Goal: Transaction & Acquisition: Purchase product/service

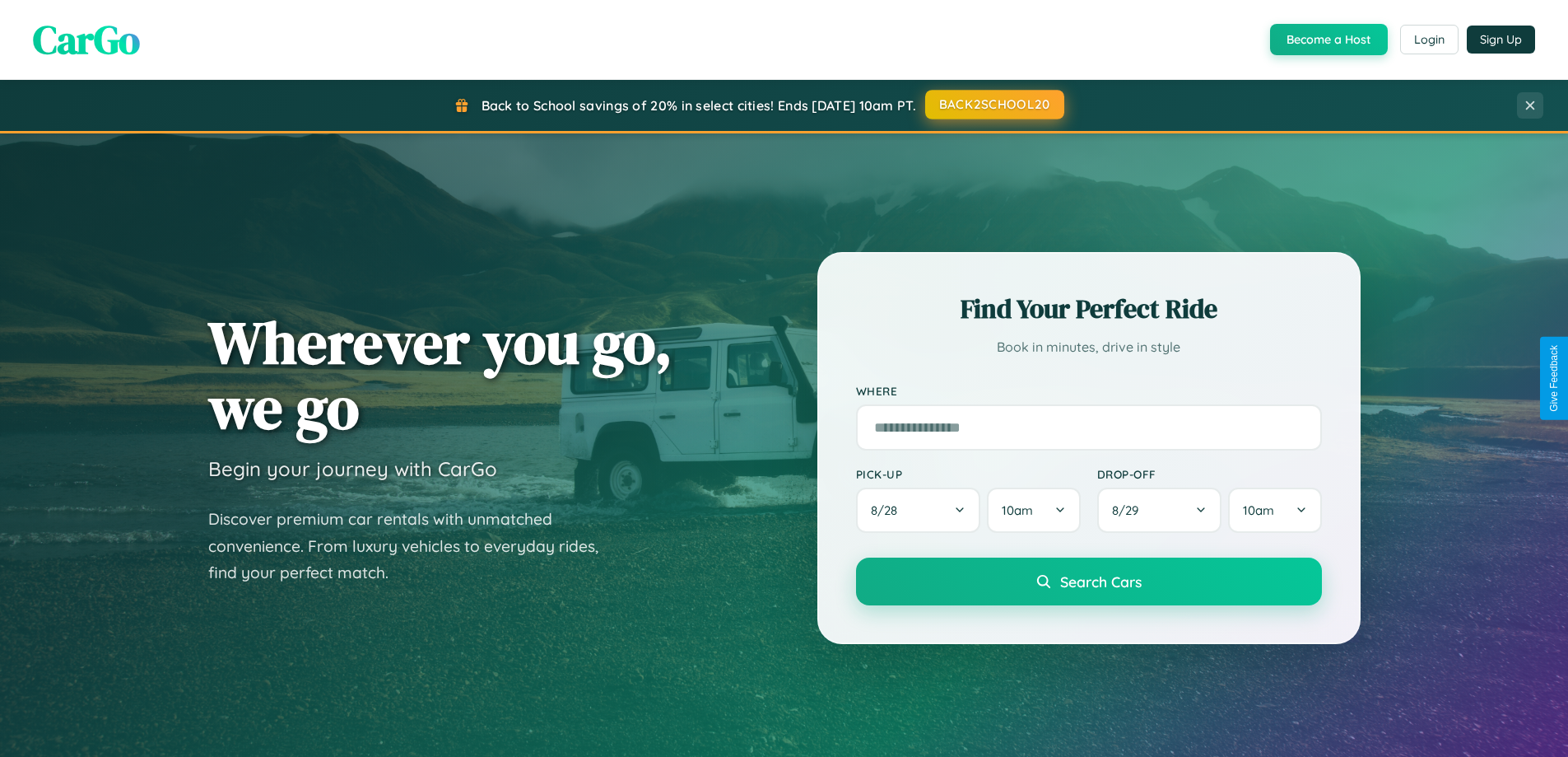
click at [994, 105] on button "BACK2SCHOOL20" at bounding box center [995, 105] width 139 height 30
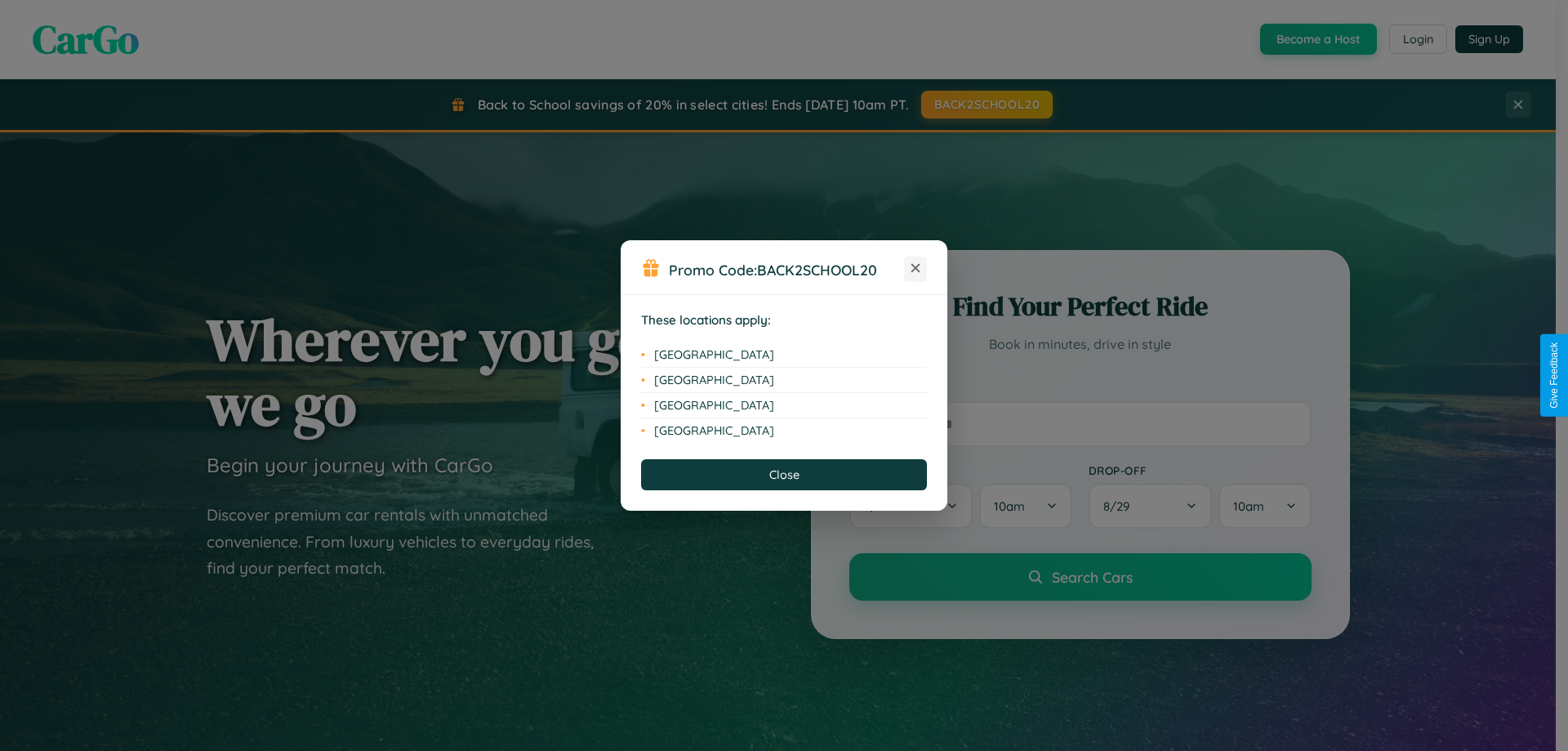
click at [916, 269] on icon at bounding box center [916, 268] width 9 height 9
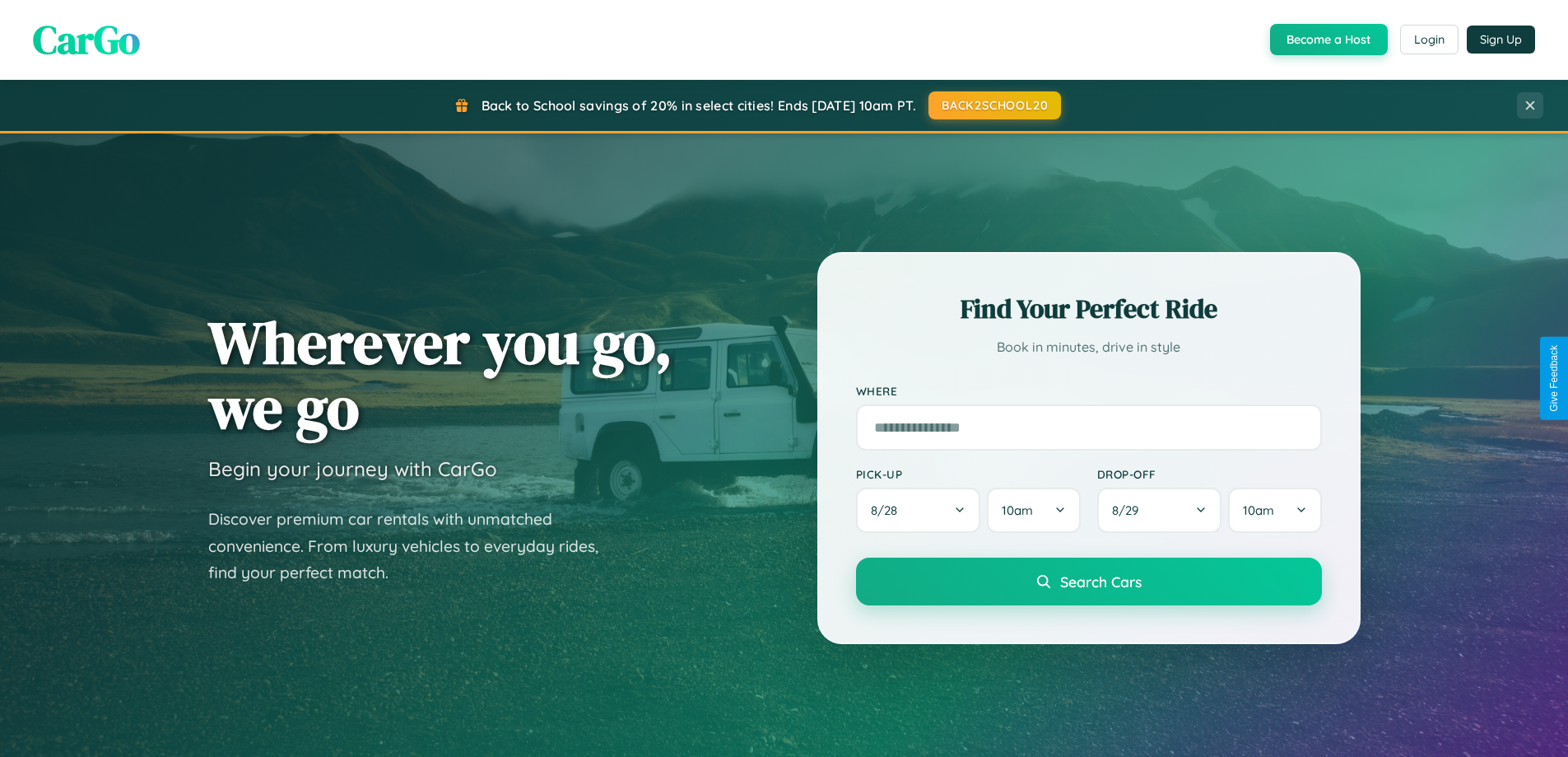
scroll to position [48, 0]
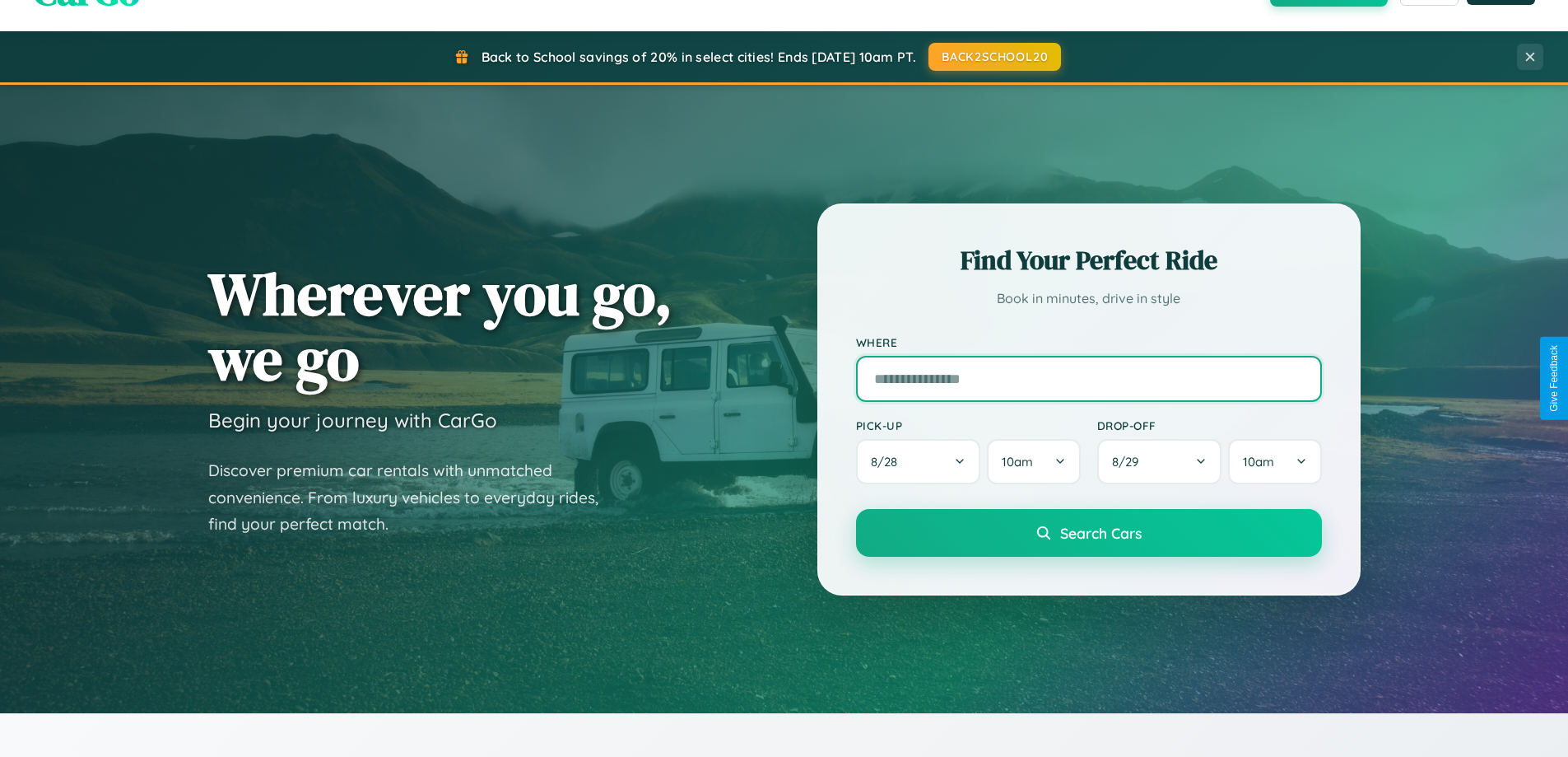
click at [1089, 378] on input "text" at bounding box center [1089, 378] width 466 height 46
type input "*********"
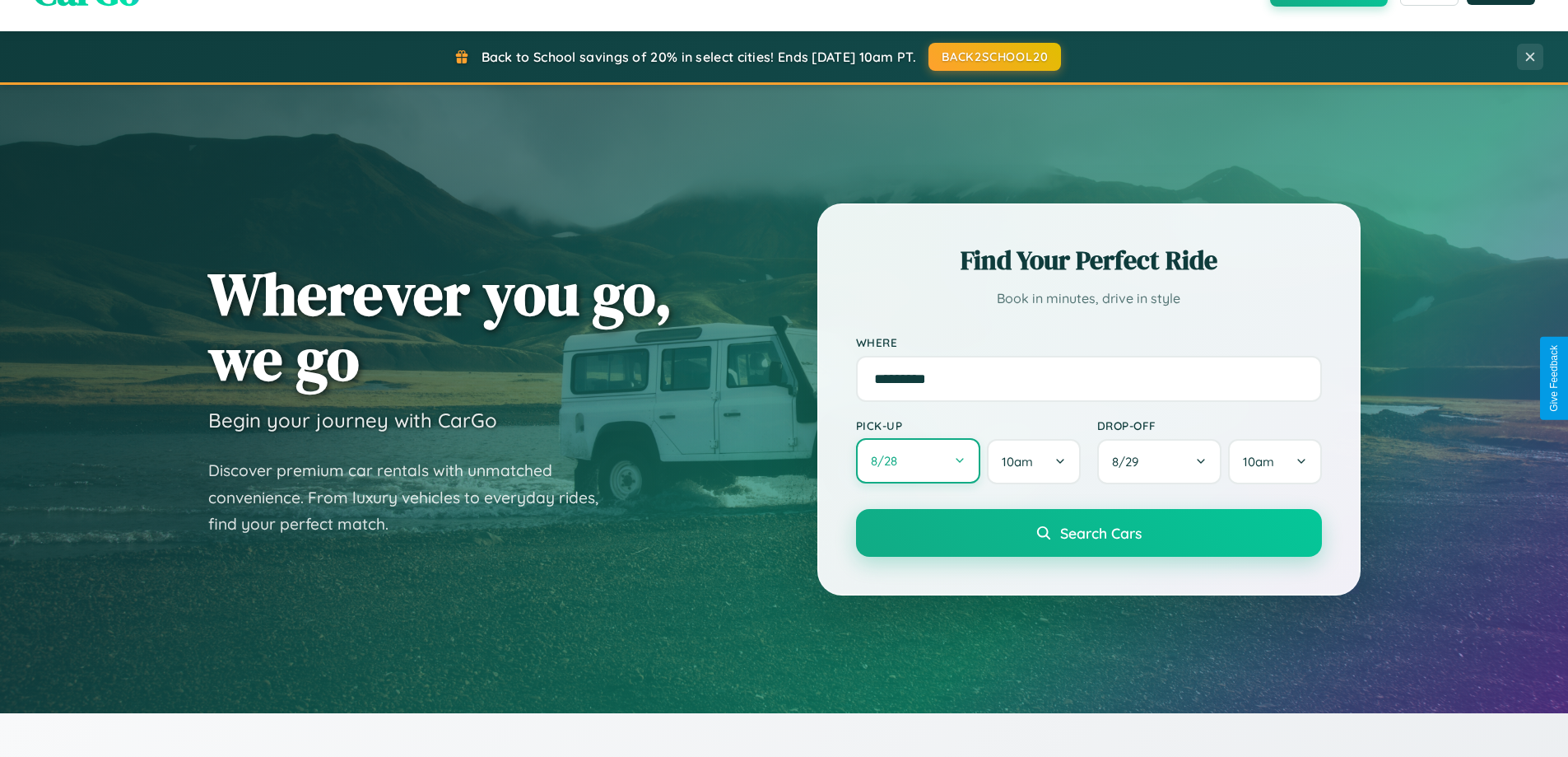
click at [918, 461] on button "8 / 28" at bounding box center [919, 461] width 125 height 45
select select "*"
select select "****"
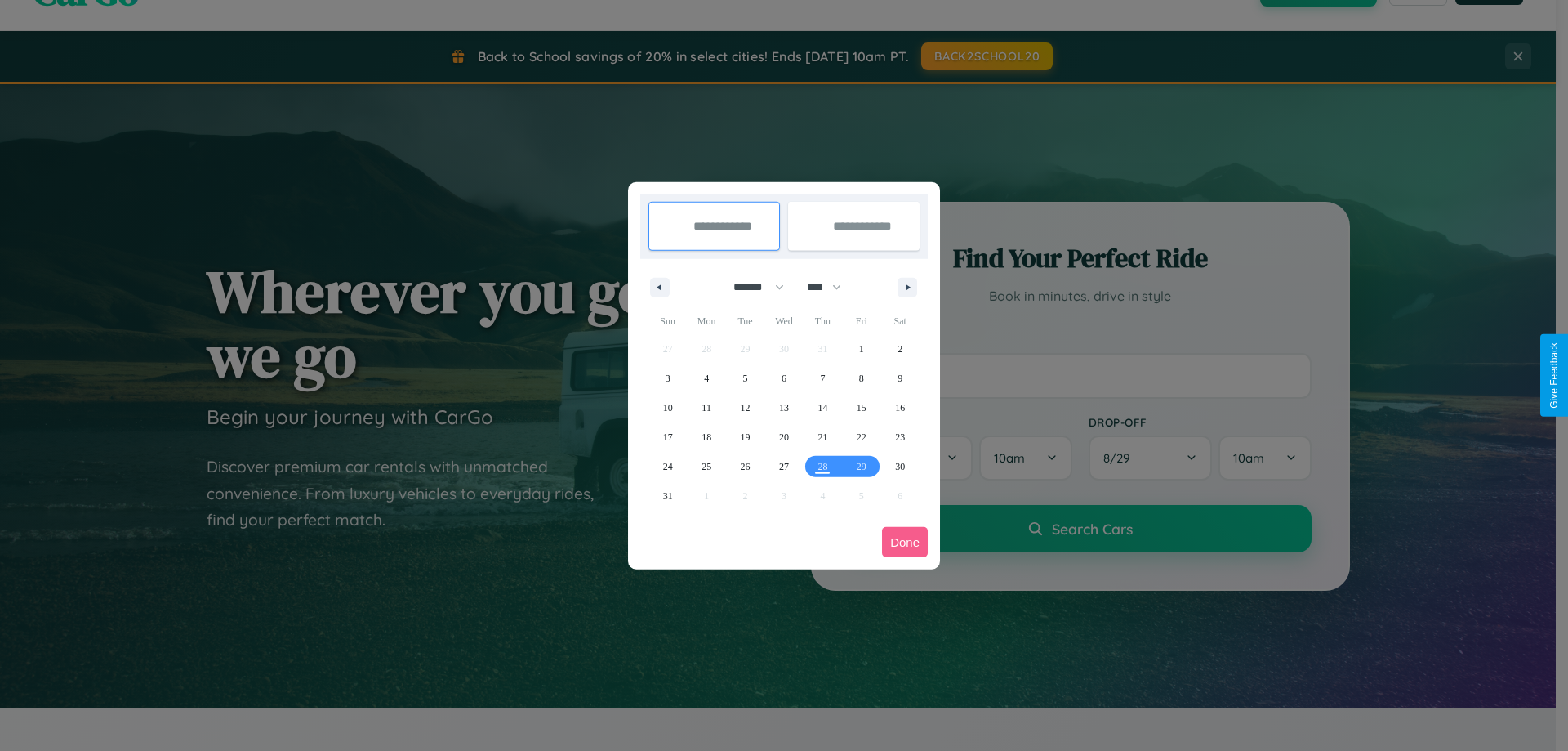
click at [751, 287] on select "******* ******** ***** ***** *** **** **** ****** ********* ******* ******** **…" at bounding box center [756, 287] width 69 height 27
select select "*"
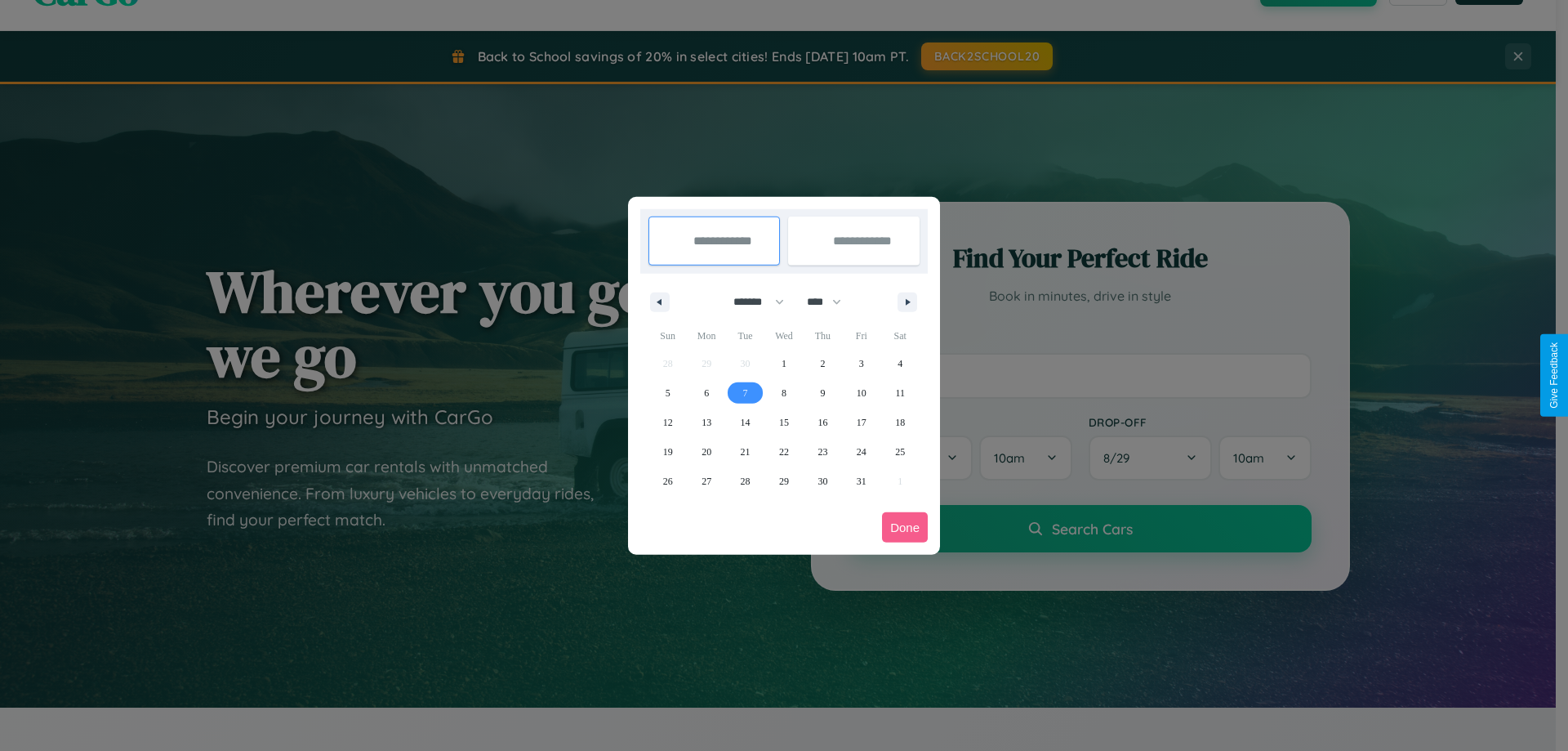
click at [745, 392] on span "7" at bounding box center [746, 393] width 5 height 30
type input "**********"
click at [822, 421] on span "16" at bounding box center [822, 423] width 10 height 30
type input "**********"
click at [905, 527] on button "Done" at bounding box center [904, 527] width 45 height 31
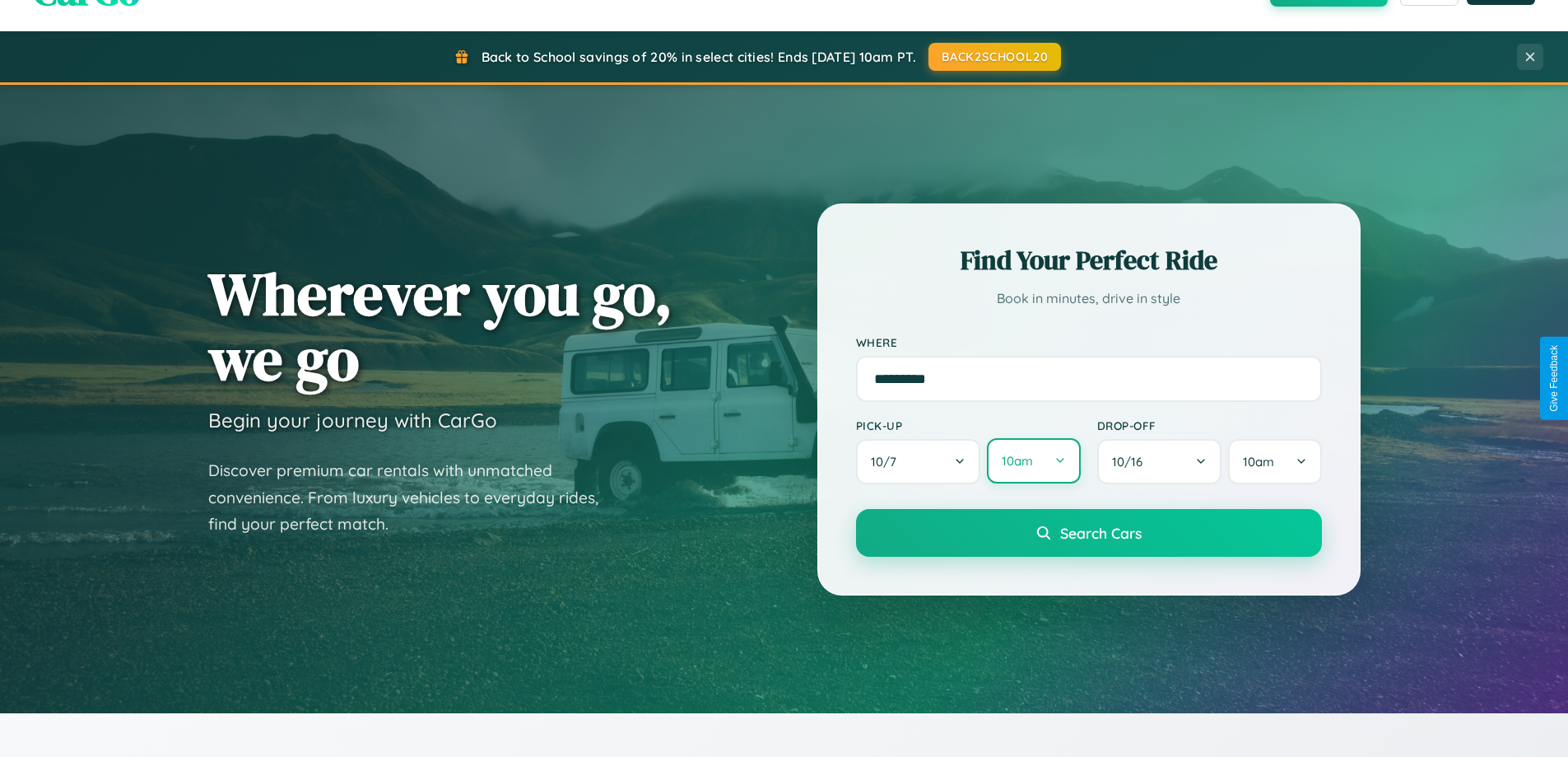
click at [1033, 461] on button "10am" at bounding box center [1034, 461] width 93 height 45
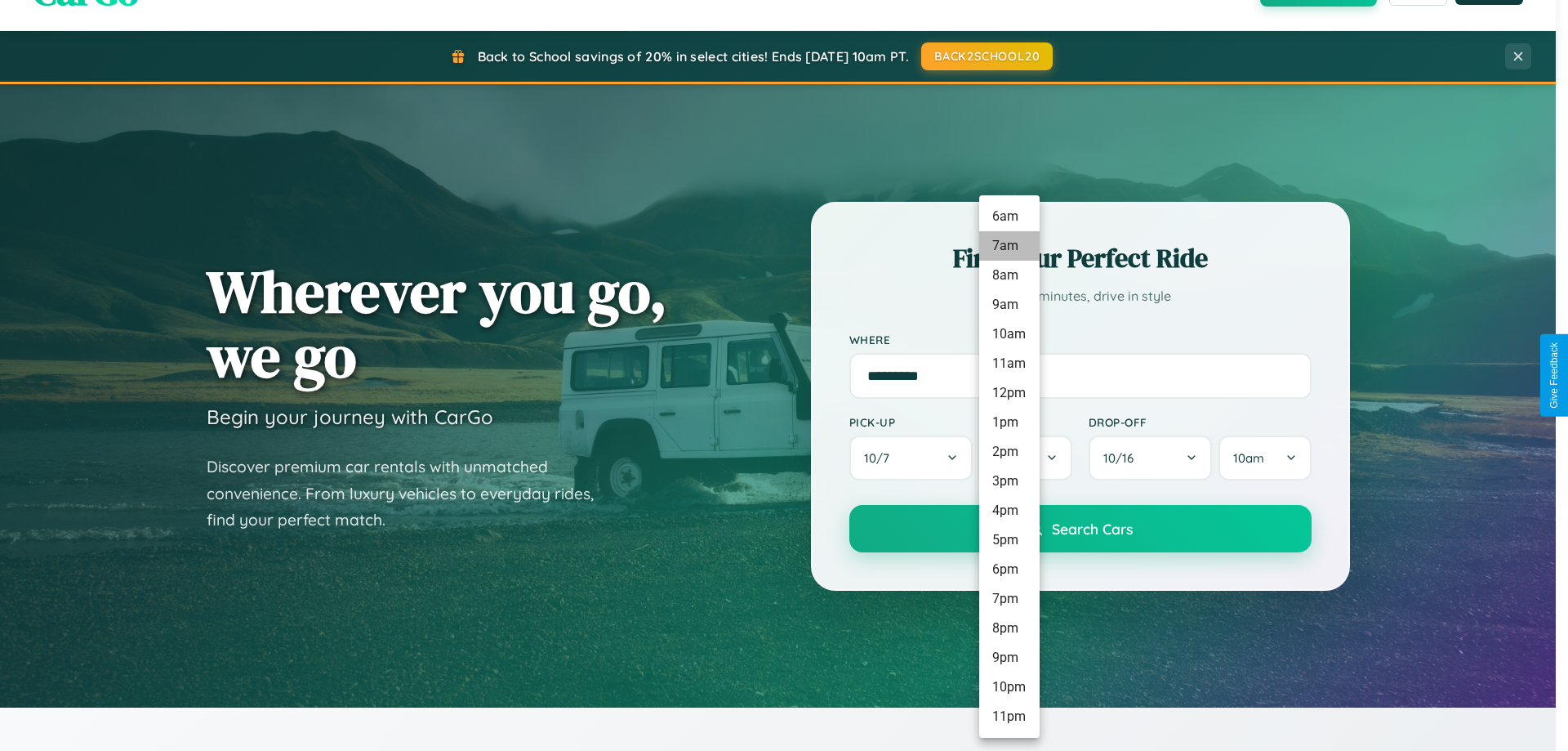
click at [1009, 246] on li "7am" at bounding box center [1009, 246] width 60 height 30
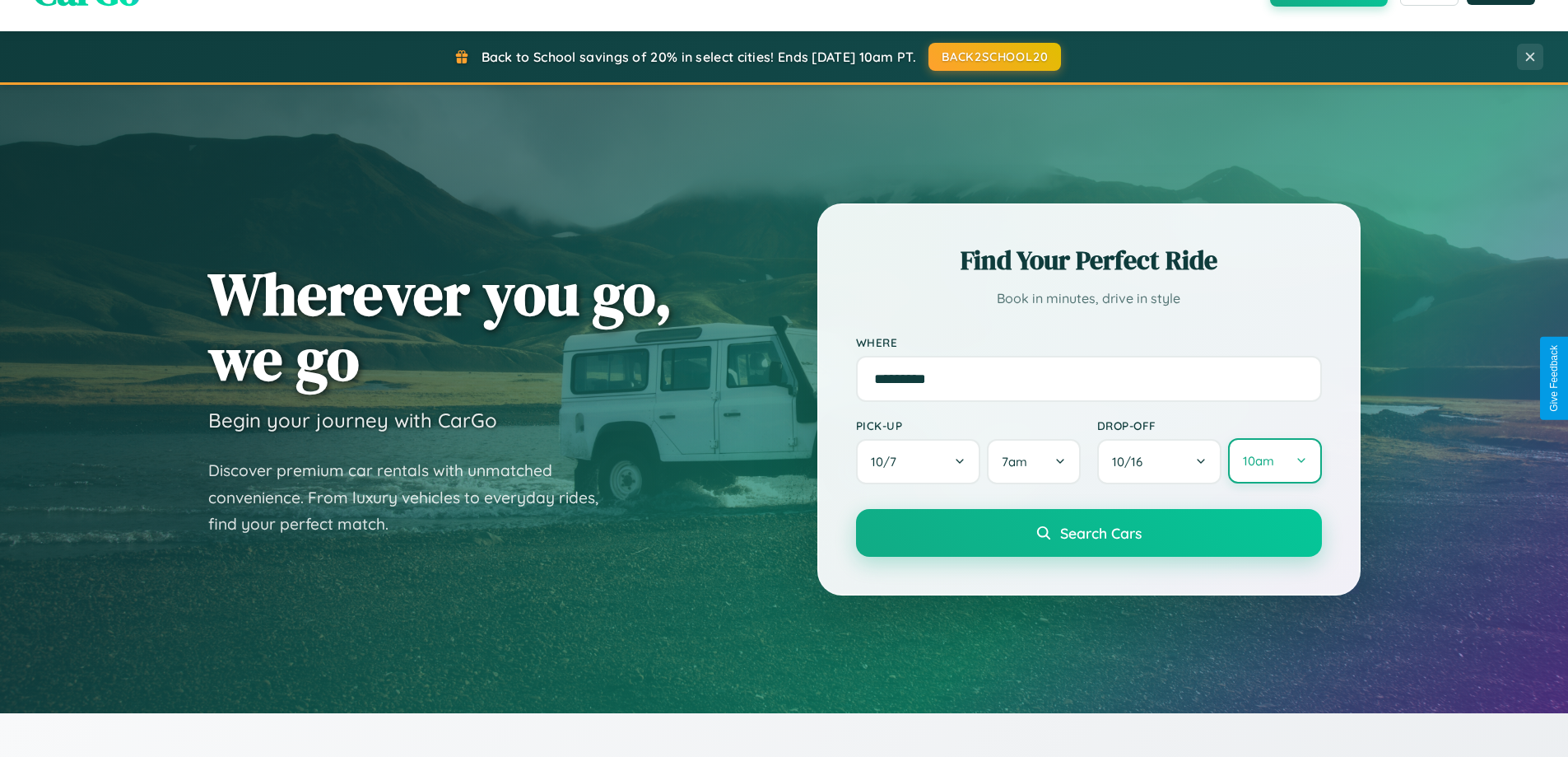
click at [1274, 461] on button "10am" at bounding box center [1275, 461] width 93 height 45
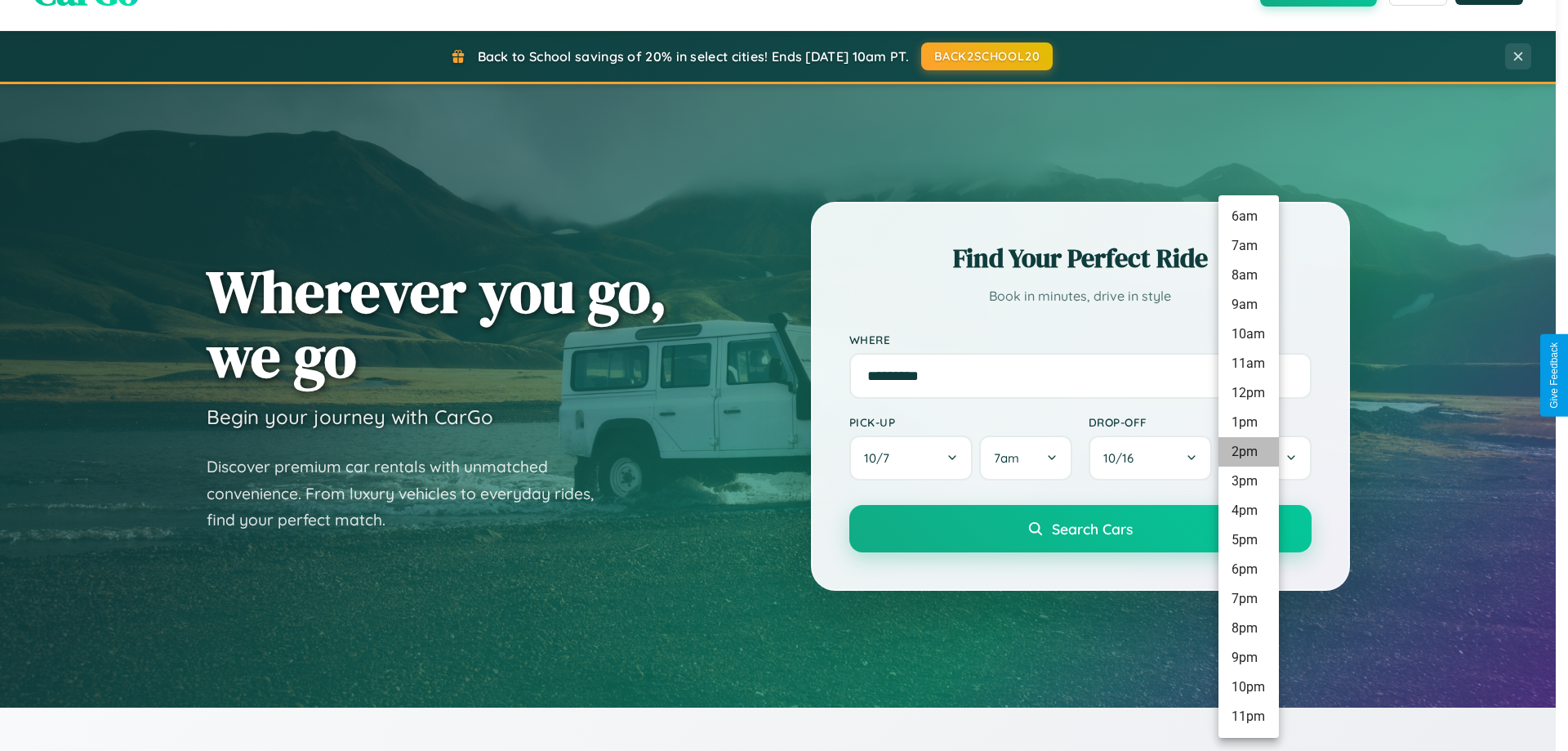
click at [1248, 452] on li "2pm" at bounding box center [1248, 452] width 60 height 30
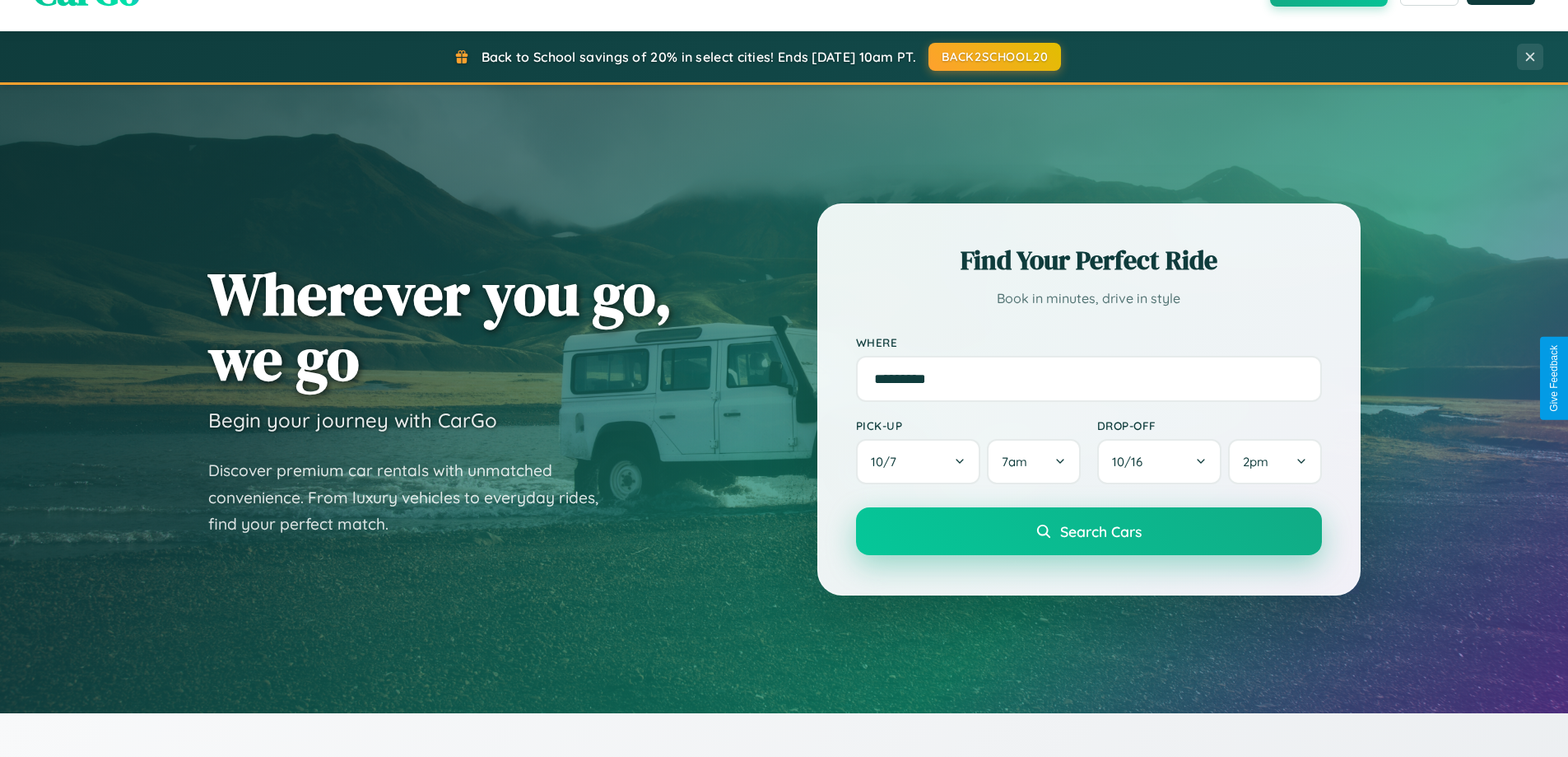
click at [1089, 532] on span "Search Cars" at bounding box center [1101, 531] width 82 height 18
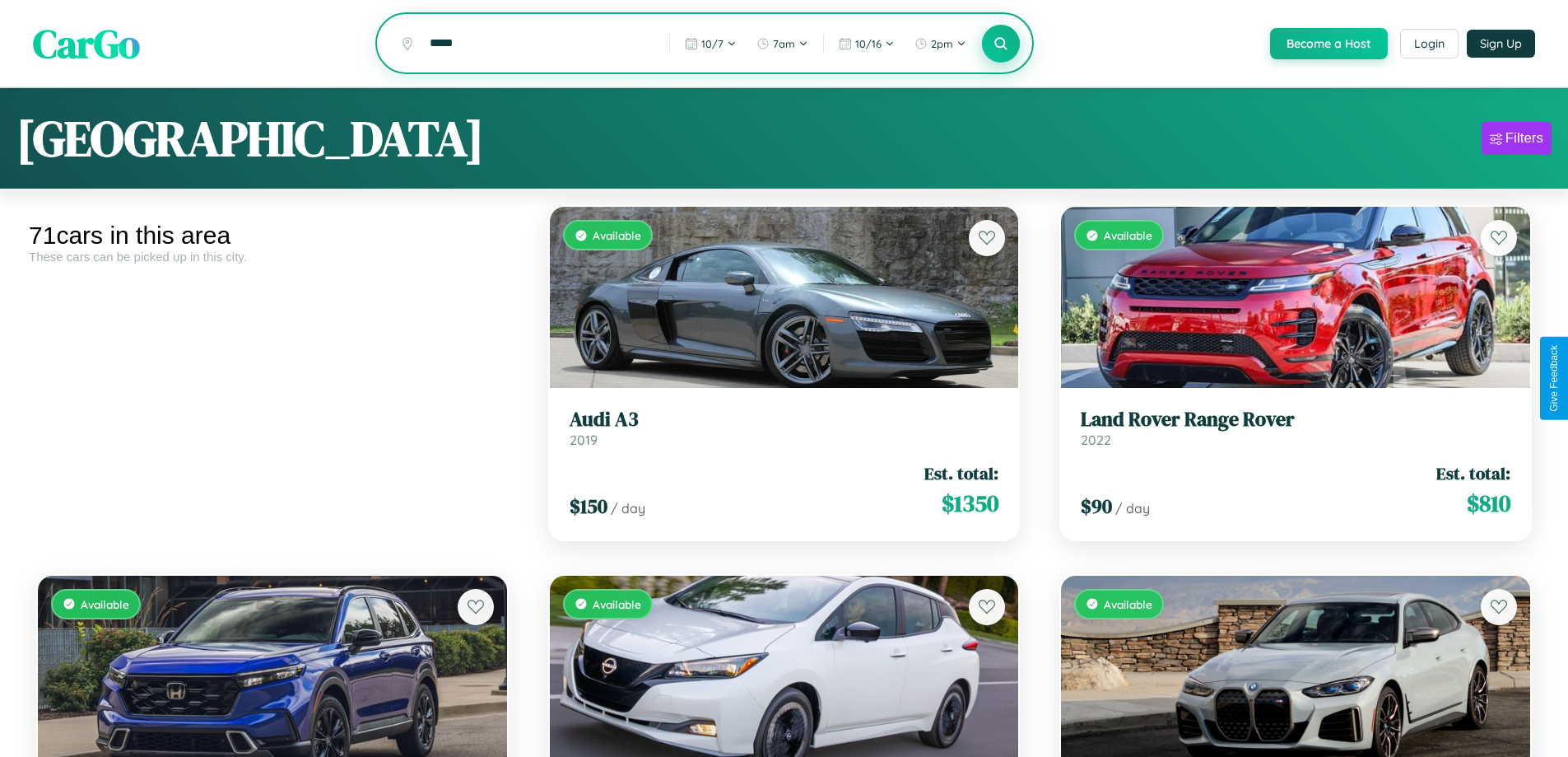
click at [1000, 43] on icon at bounding box center [1001, 43] width 16 height 16
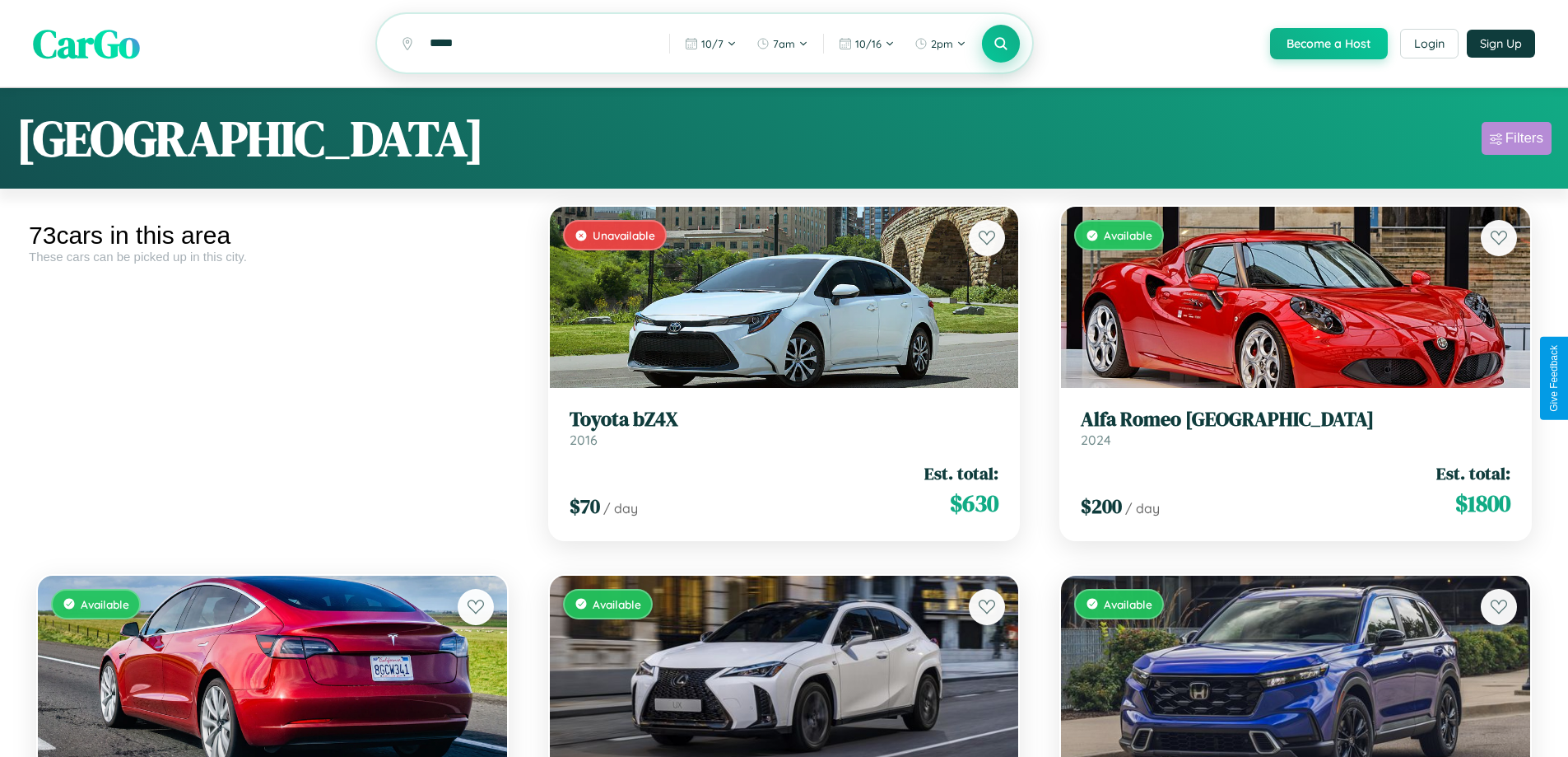
click at [1516, 141] on div "Filters" at bounding box center [1524, 138] width 37 height 17
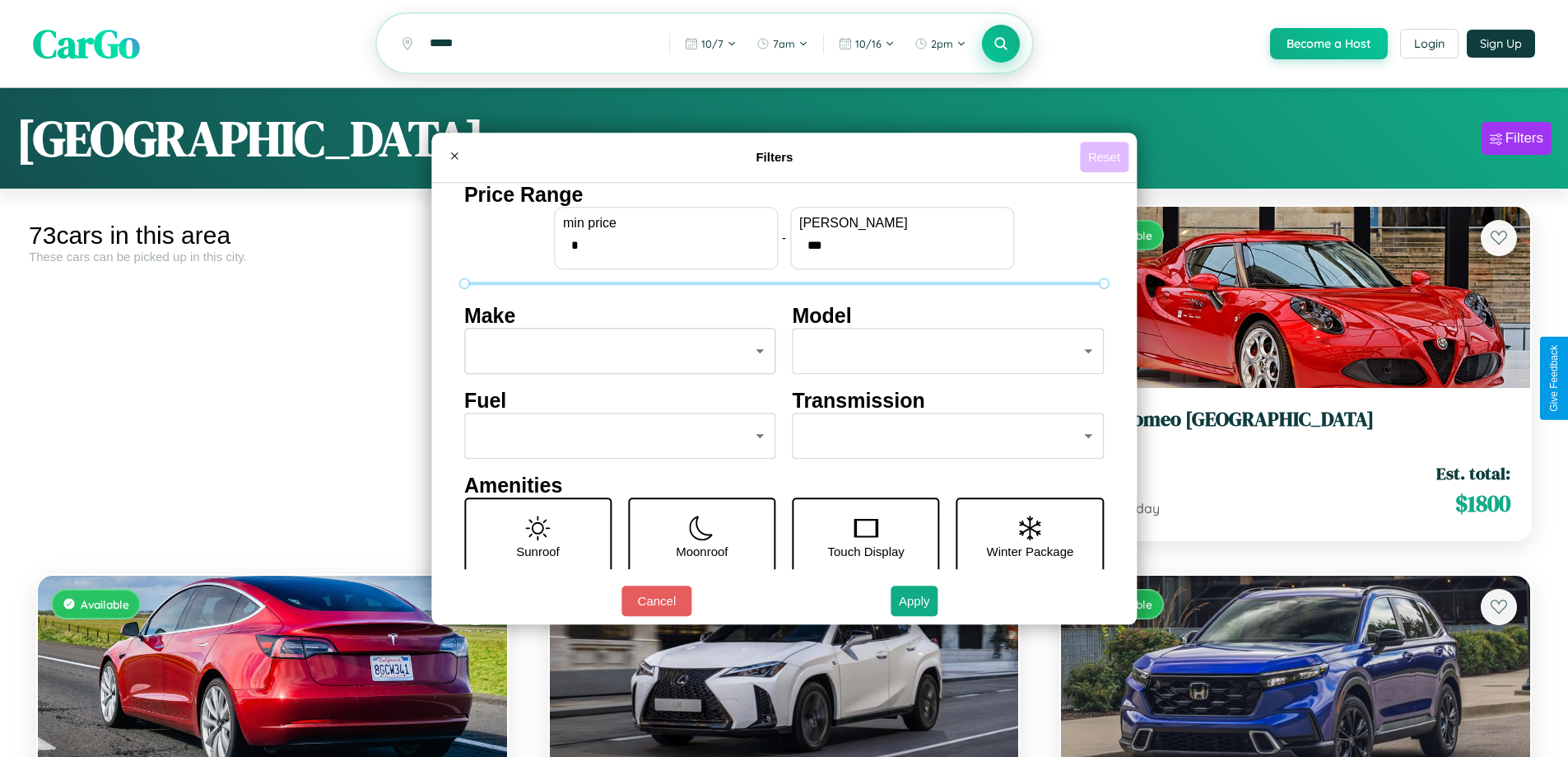
click at [1106, 157] on button "Reset" at bounding box center [1104, 157] width 48 height 31
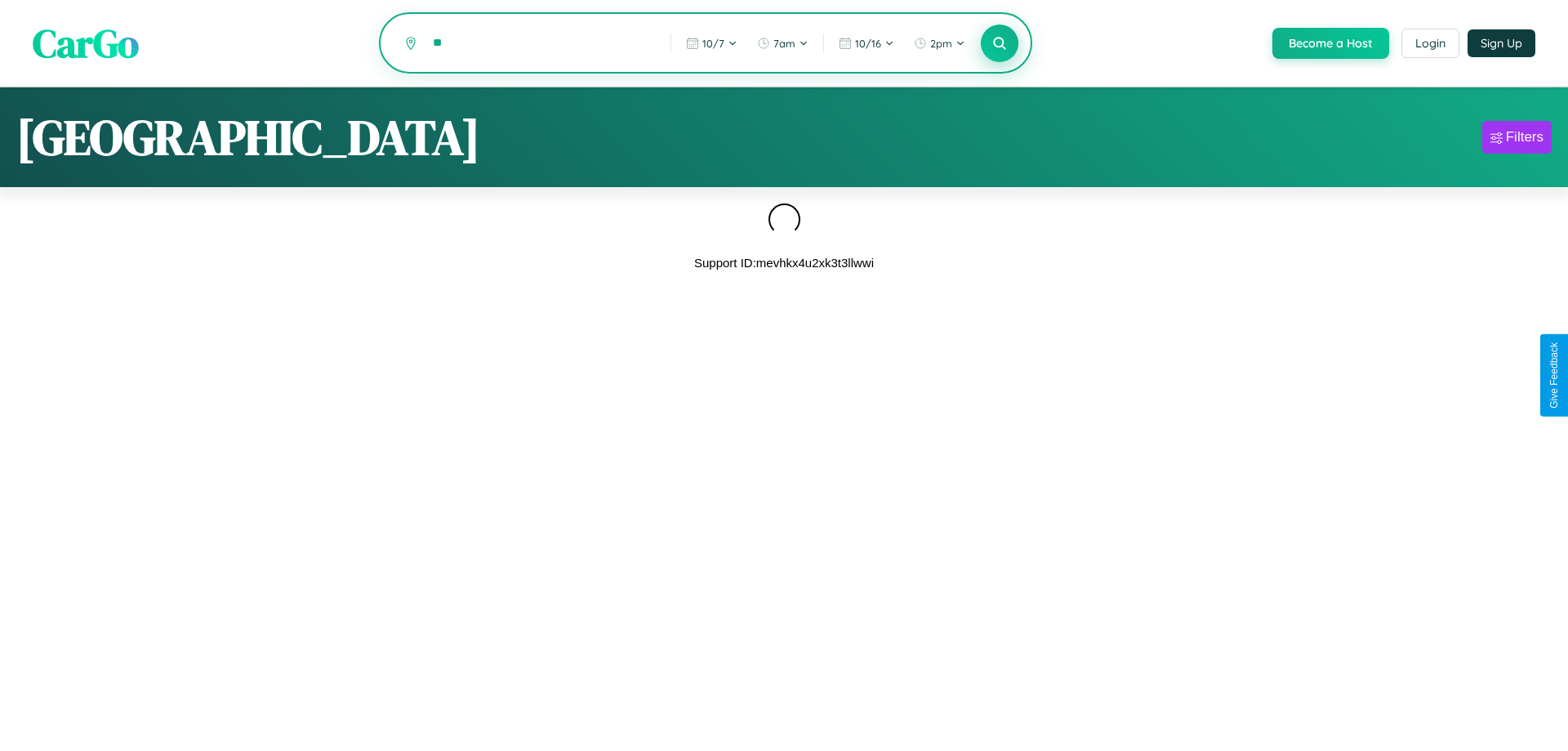
type input "*"
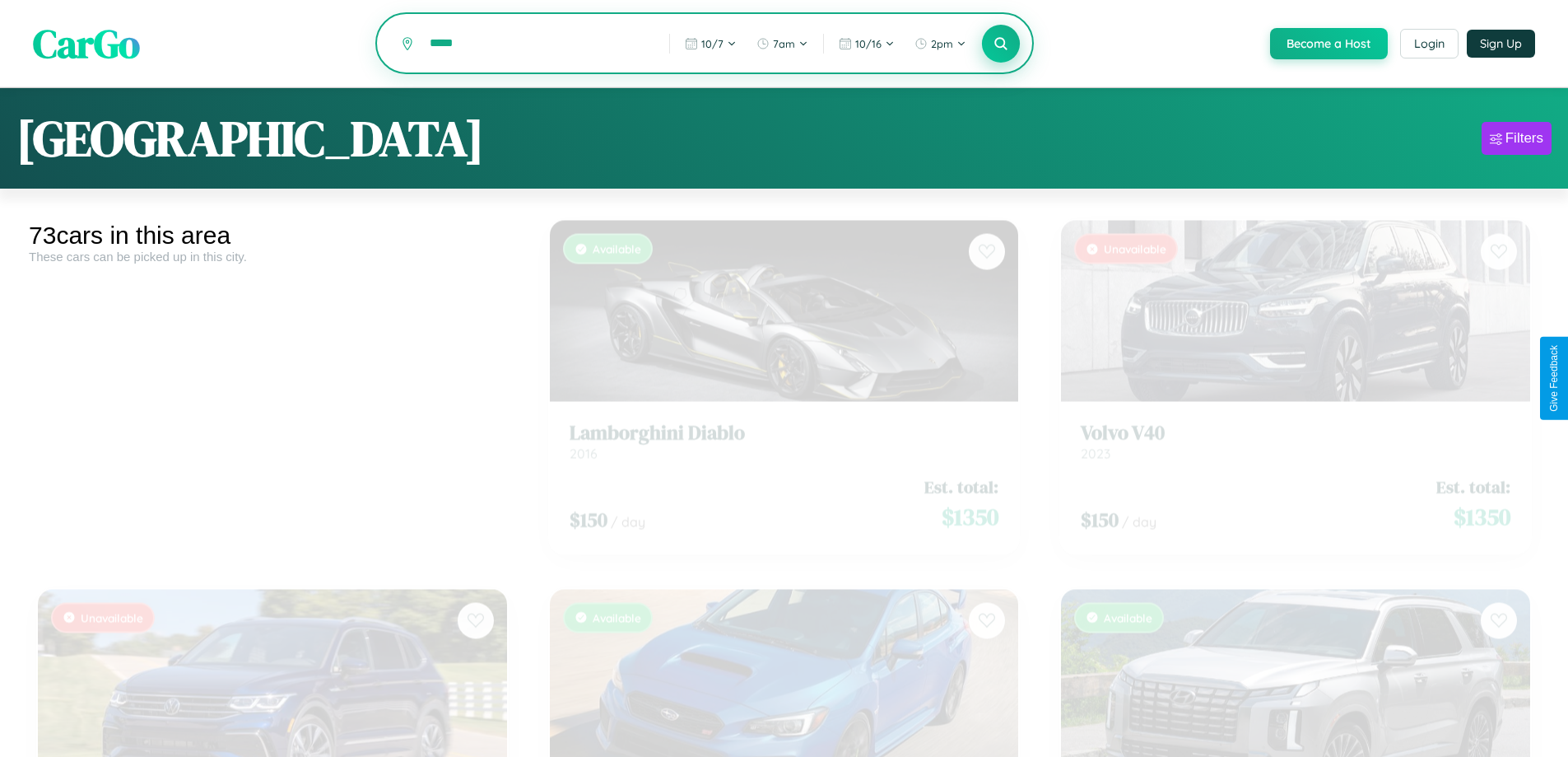
type input "*****"
click at [1000, 44] on icon at bounding box center [1001, 43] width 16 height 16
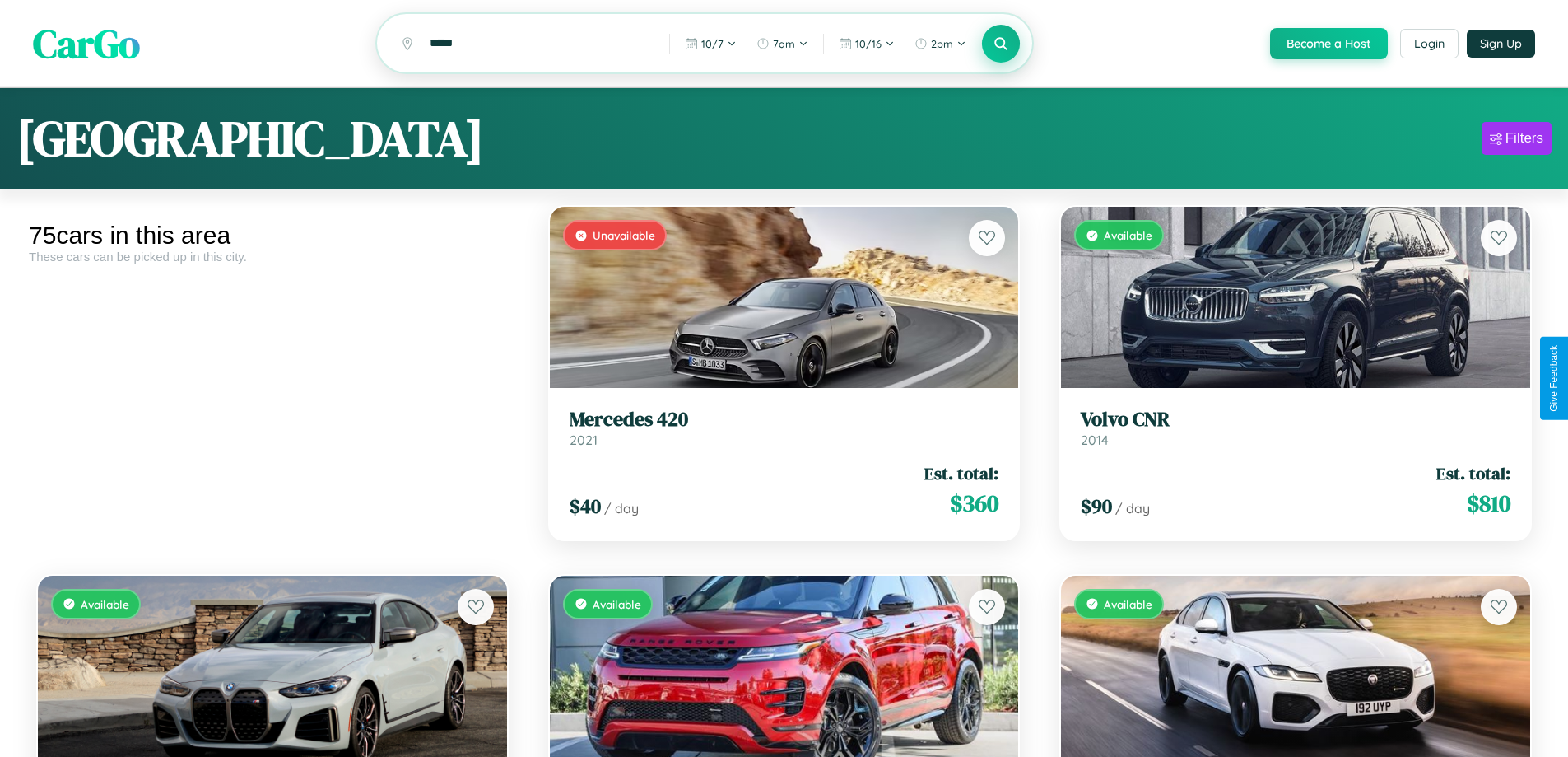
scroll to position [232, 0]
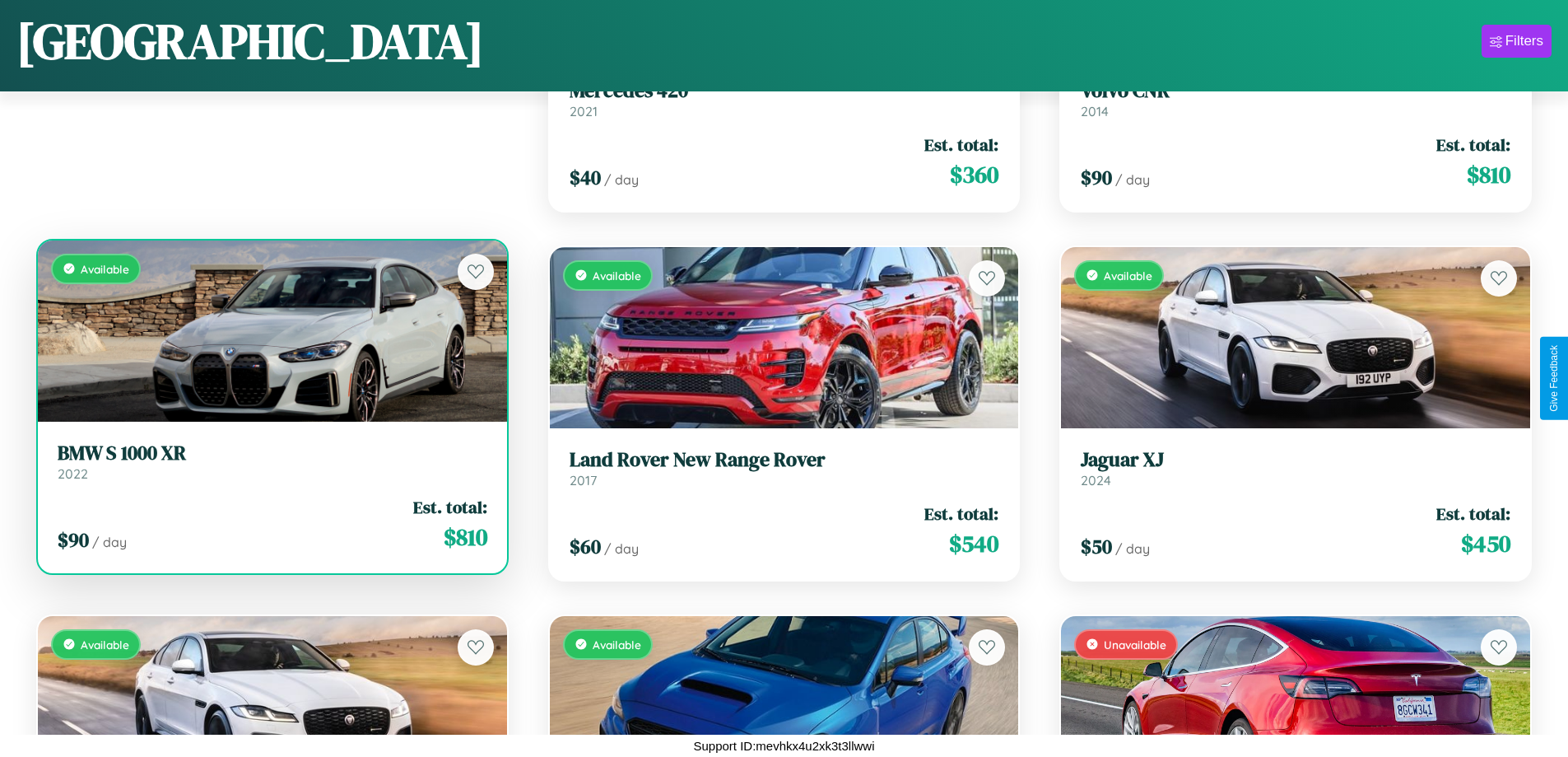
click at [270, 337] on div "Available" at bounding box center [272, 331] width 469 height 182
click at [270, 331] on div "Available" at bounding box center [272, 331] width 469 height 182
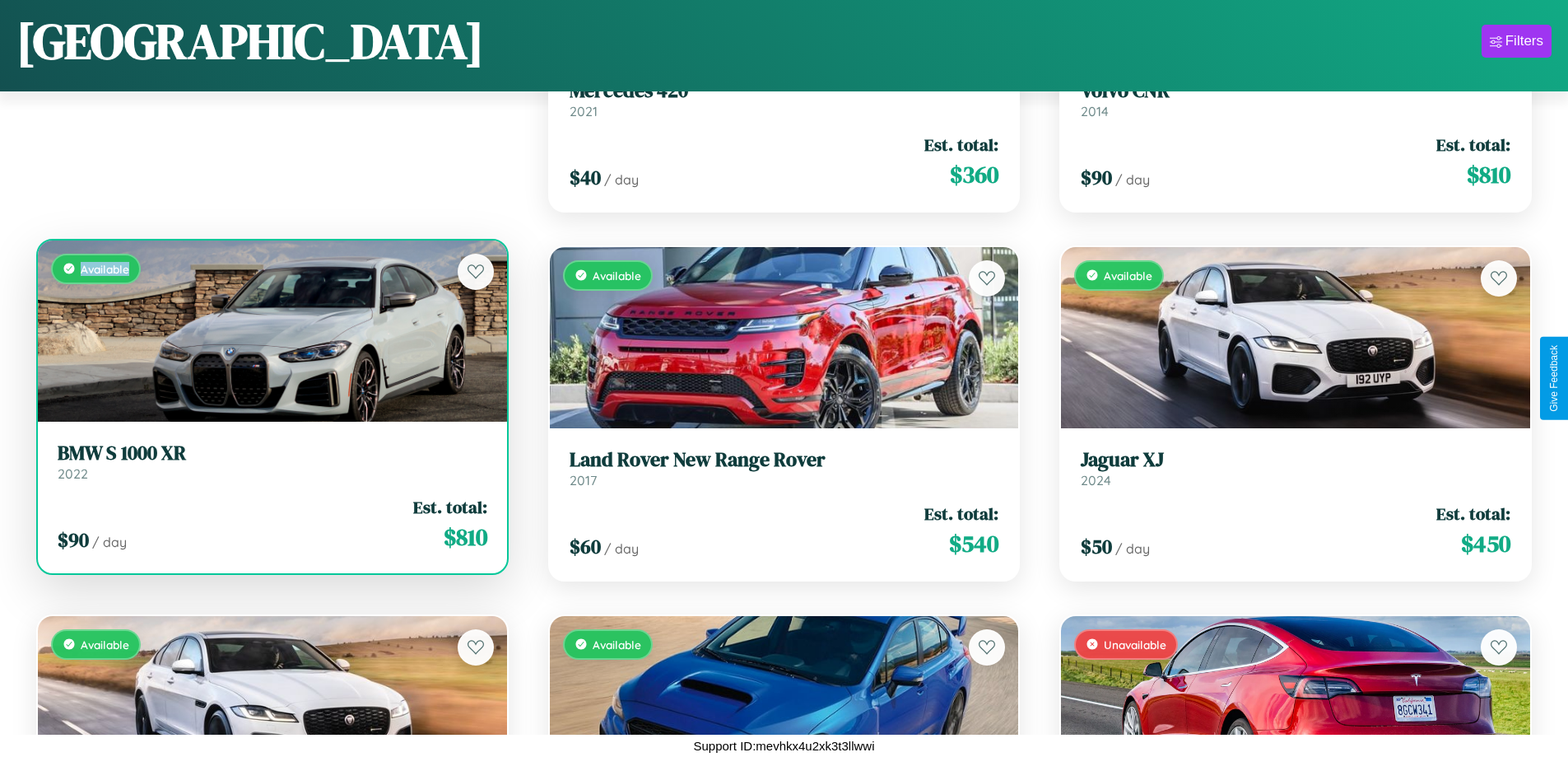
click at [270, 331] on div "Available" at bounding box center [272, 331] width 469 height 182
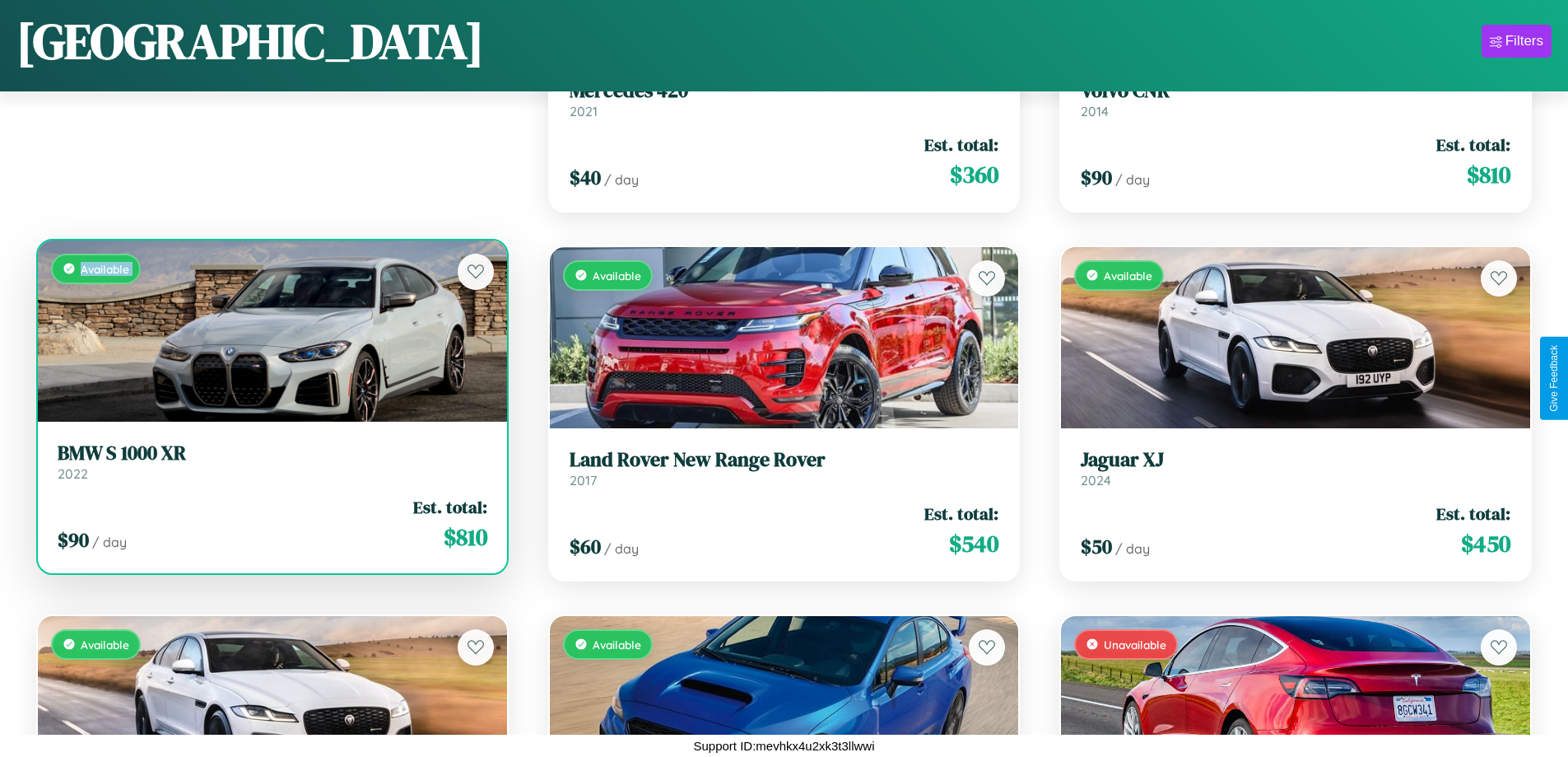
click at [270, 331] on div "Available" at bounding box center [272, 331] width 469 height 182
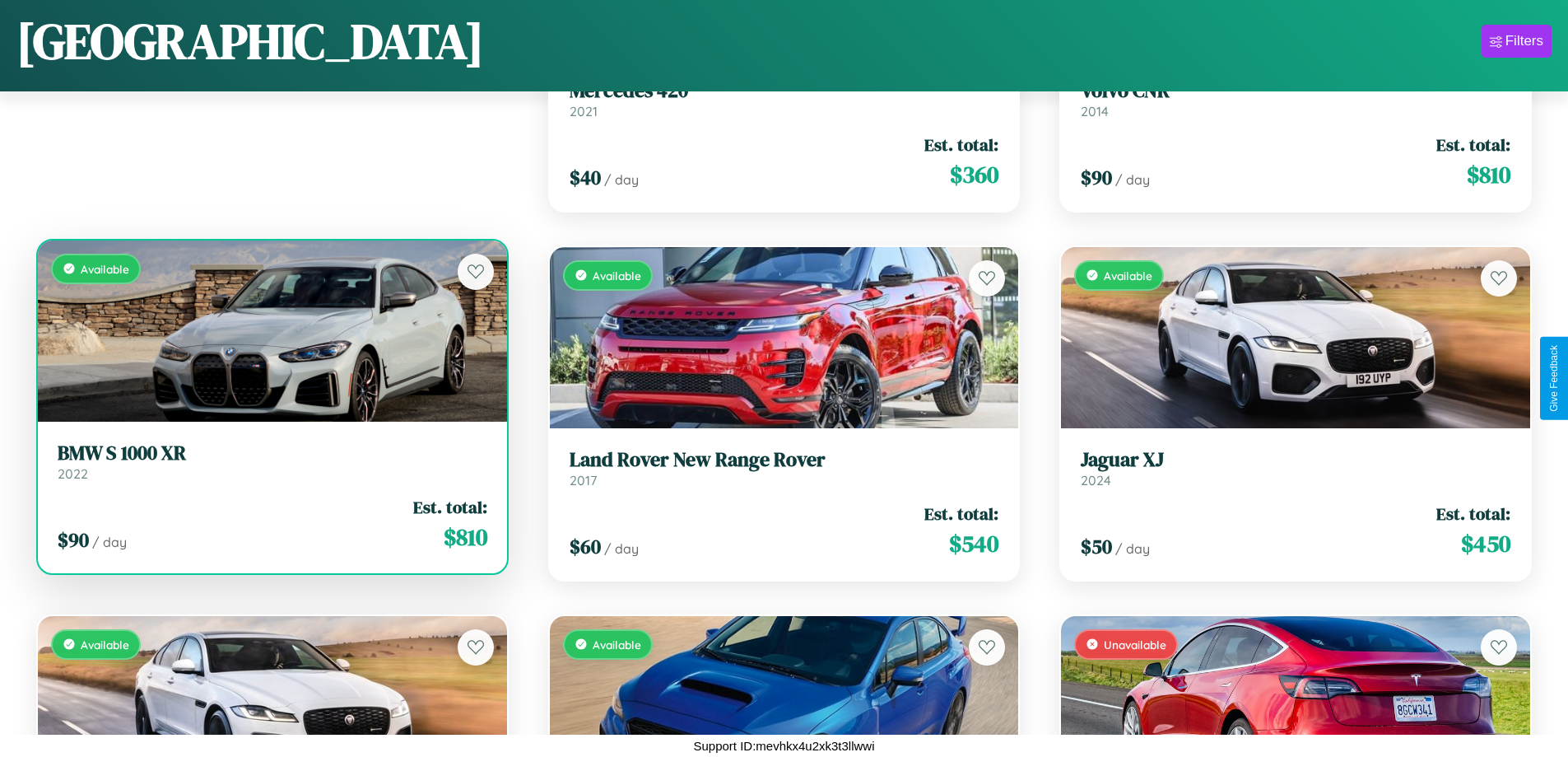
click at [270, 331] on div "Available" at bounding box center [272, 331] width 469 height 182
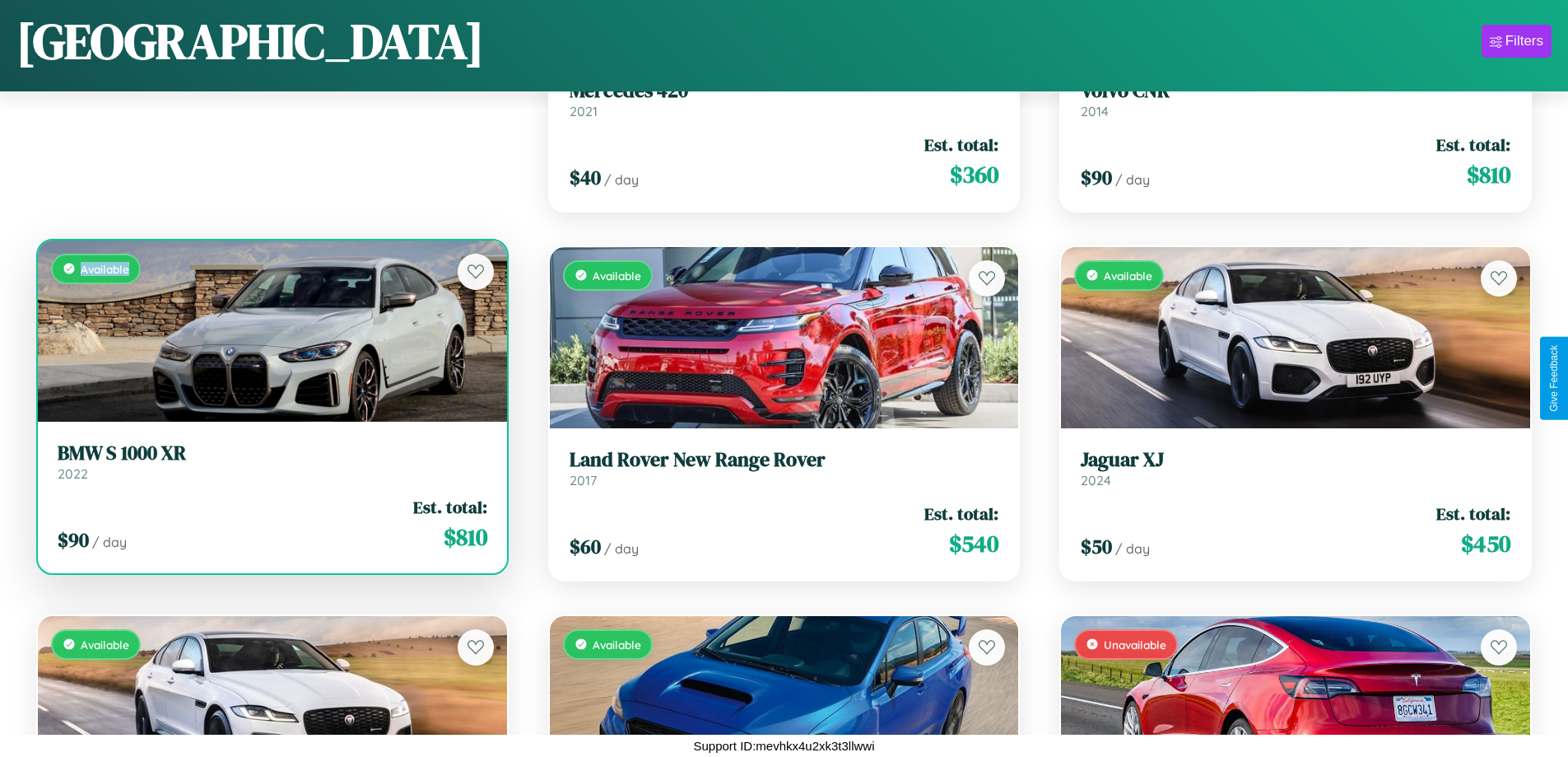
click at [270, 331] on div "Available" at bounding box center [272, 331] width 469 height 182
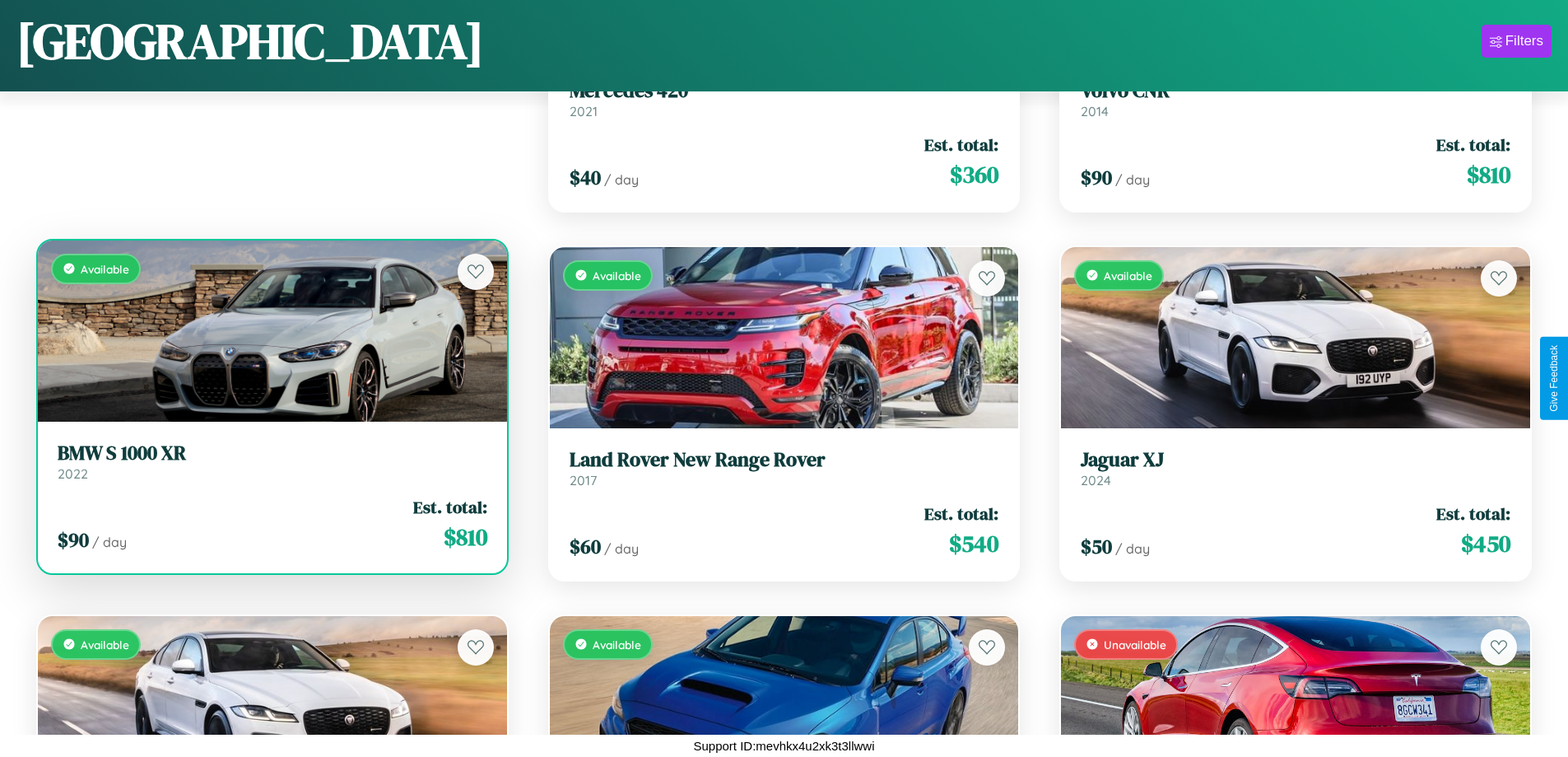
click at [270, 461] on h3 "BMW S 1000 XR" at bounding box center [272, 453] width 429 height 24
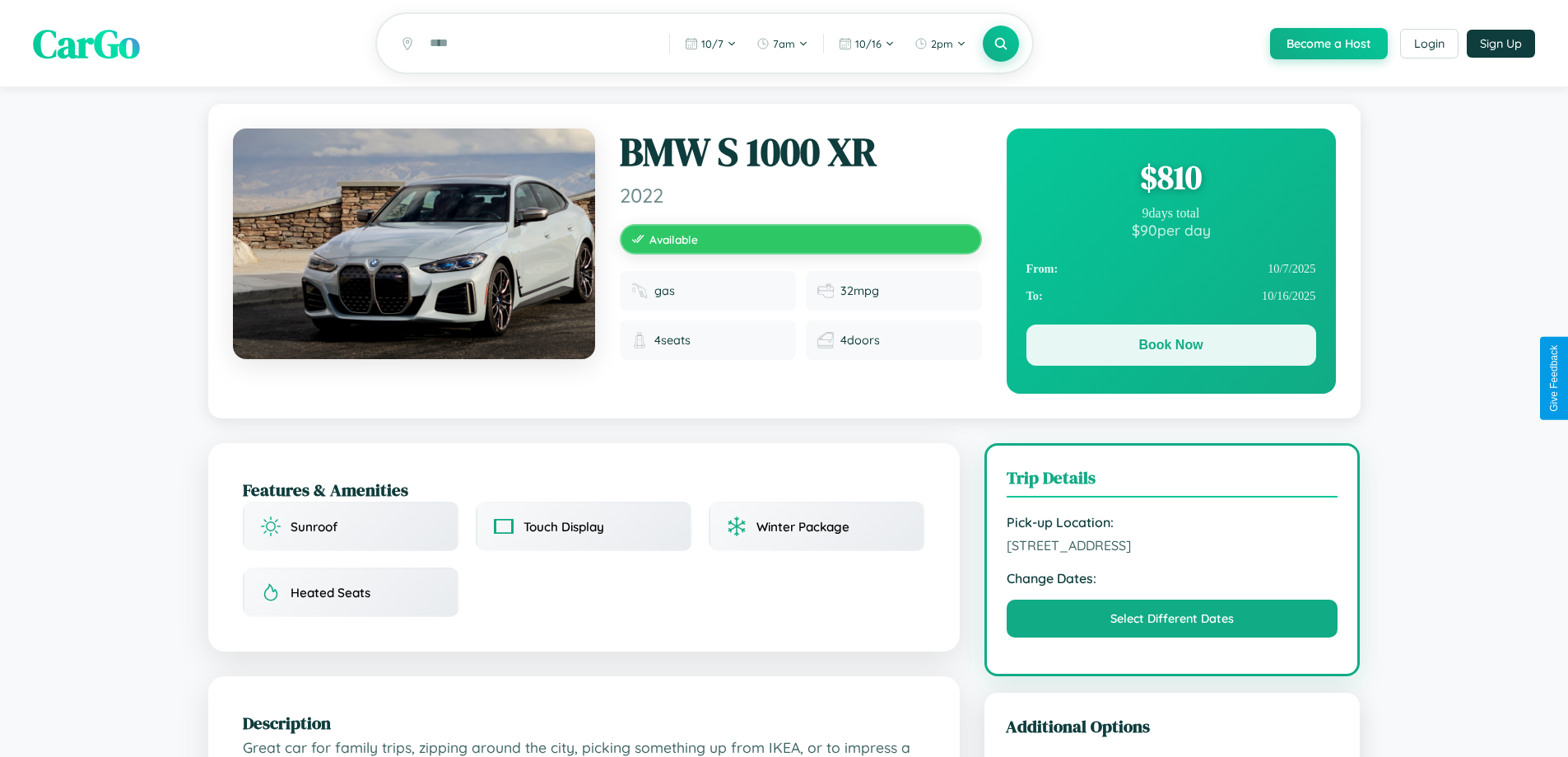
click at [1170, 347] on button "Book Now" at bounding box center [1171, 345] width 290 height 41
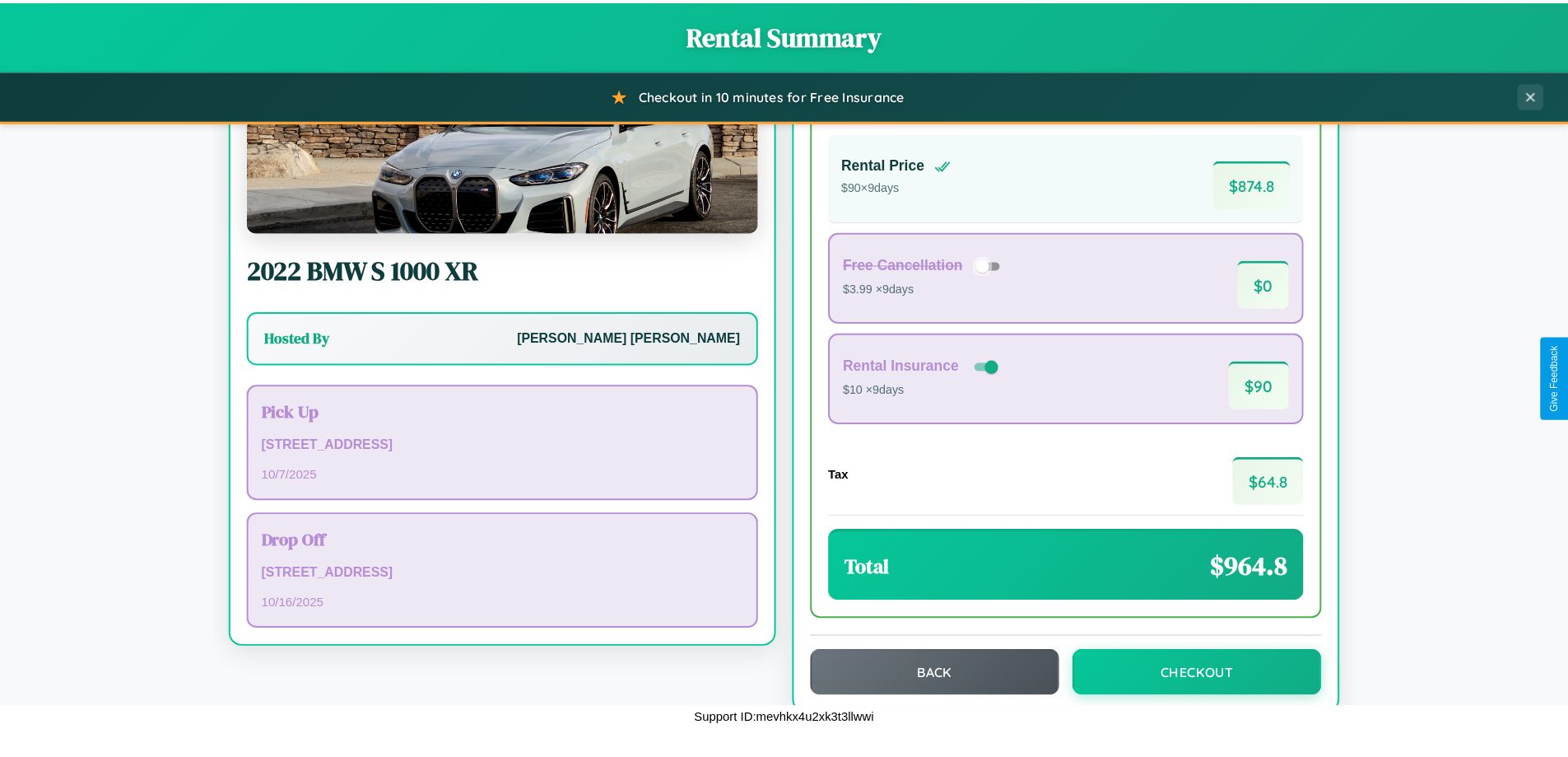
scroll to position [113, 0]
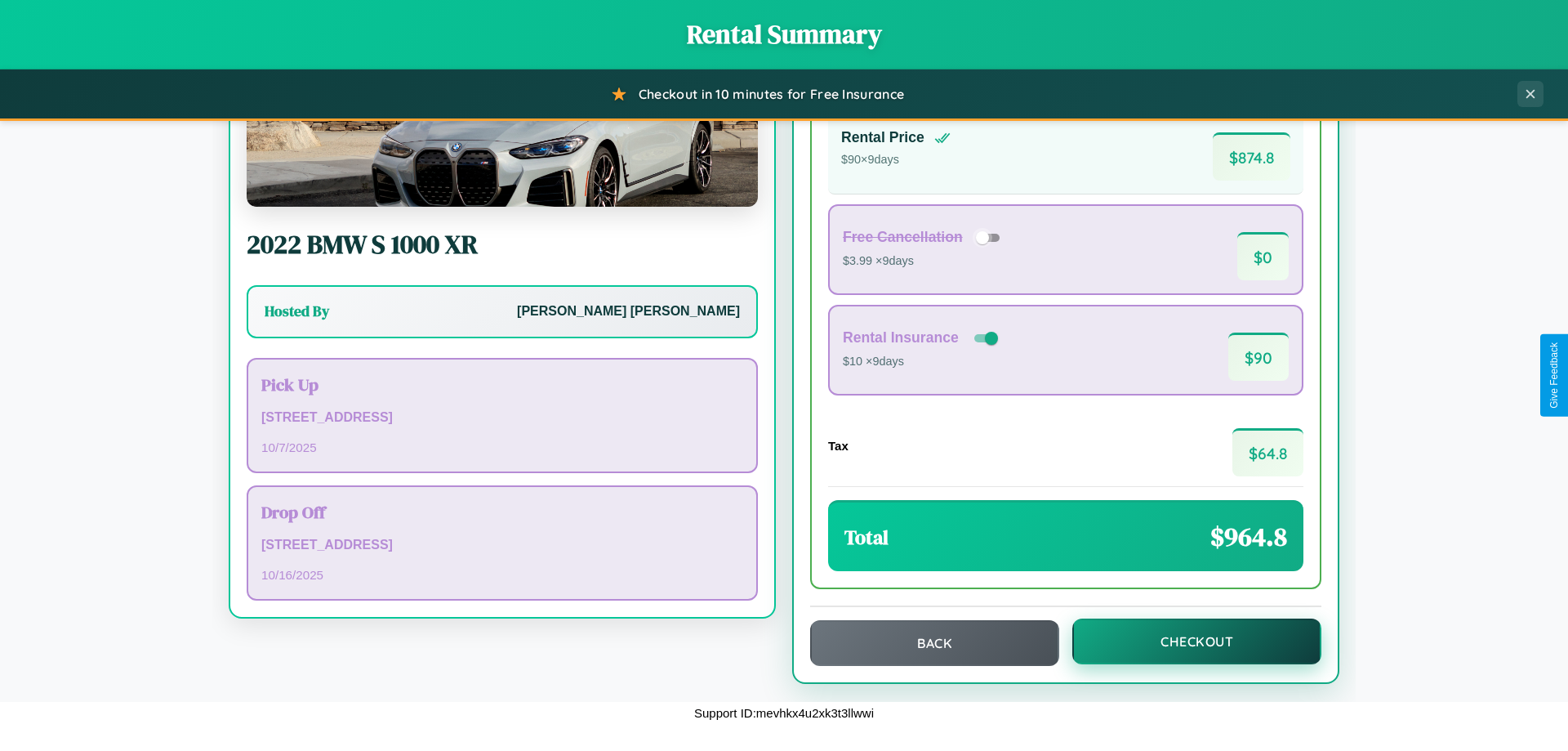
click at [1186, 641] on button "Checkout" at bounding box center [1197, 641] width 249 height 45
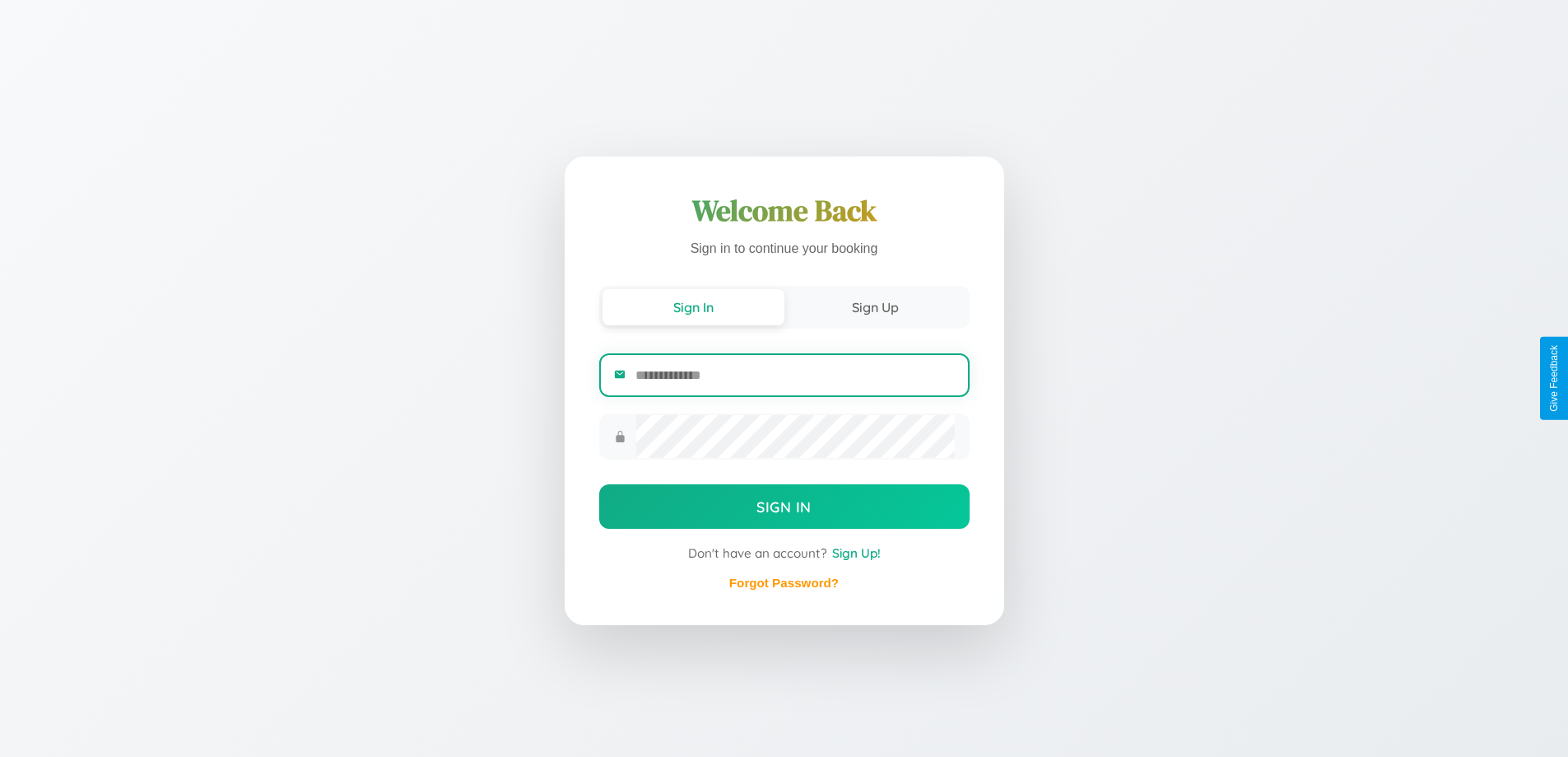
click at [794, 375] on input "email" at bounding box center [795, 375] width 319 height 40
